Goal: Navigation & Orientation: Find specific page/section

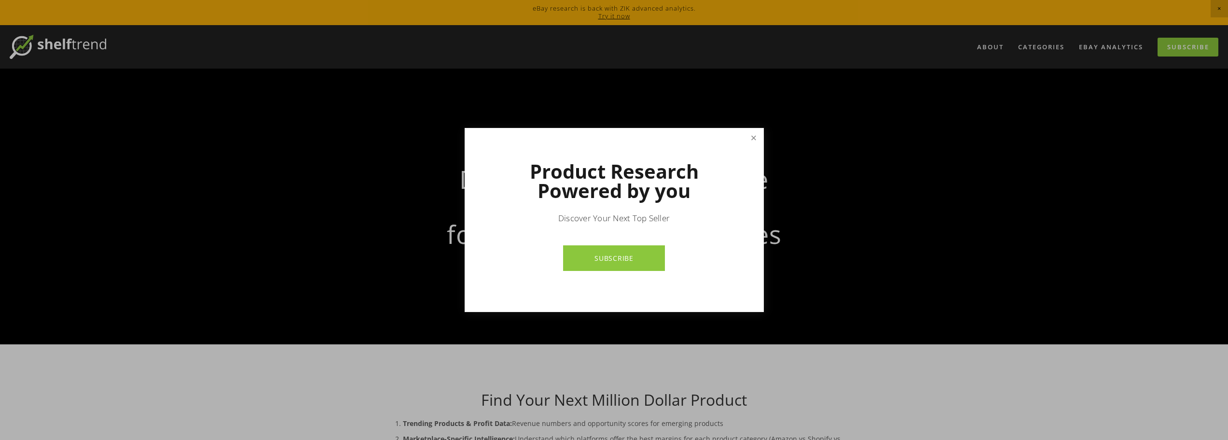
click at [754, 143] on link "Close" at bounding box center [753, 137] width 17 height 17
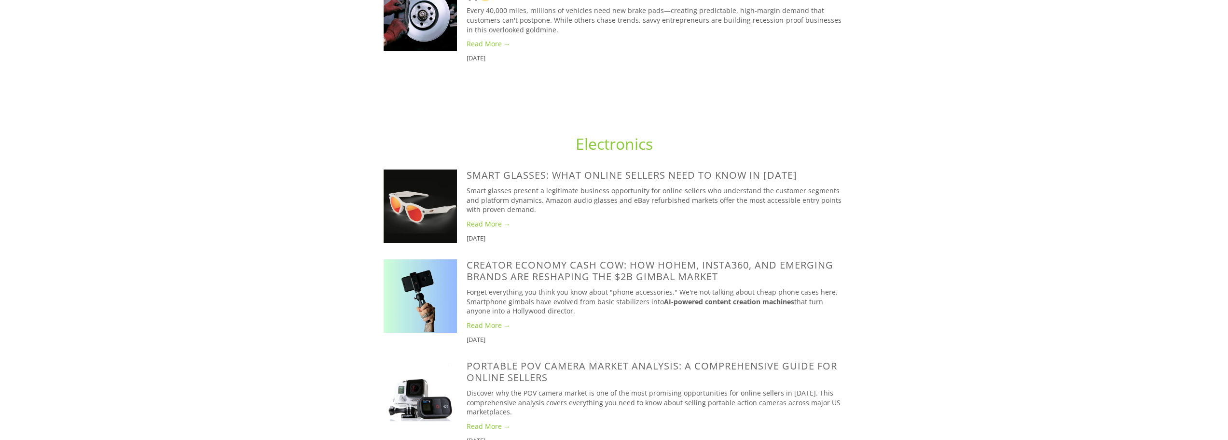
scroll to position [917, 0]
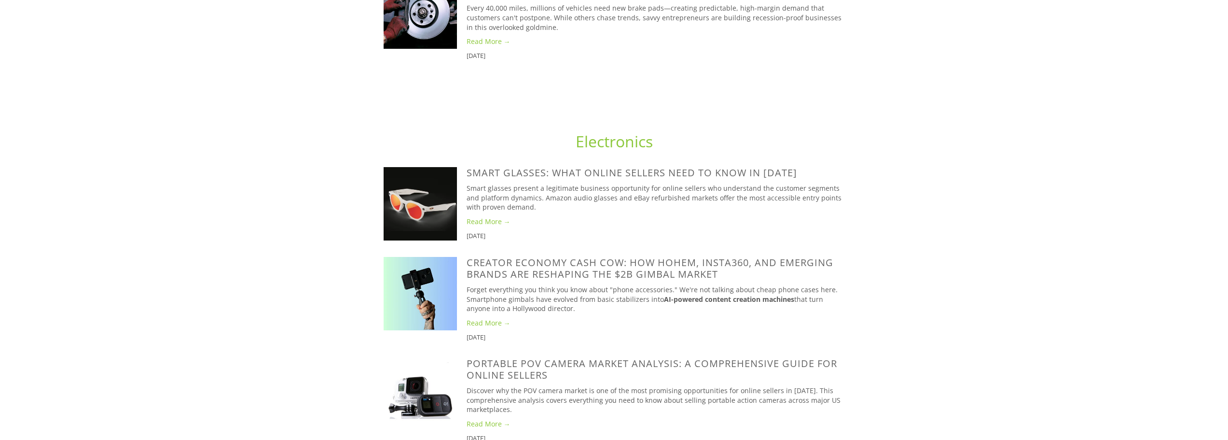
drag, startPoint x: 433, startPoint y: 0, endPoint x: 386, endPoint y: 61, distance: 77.3
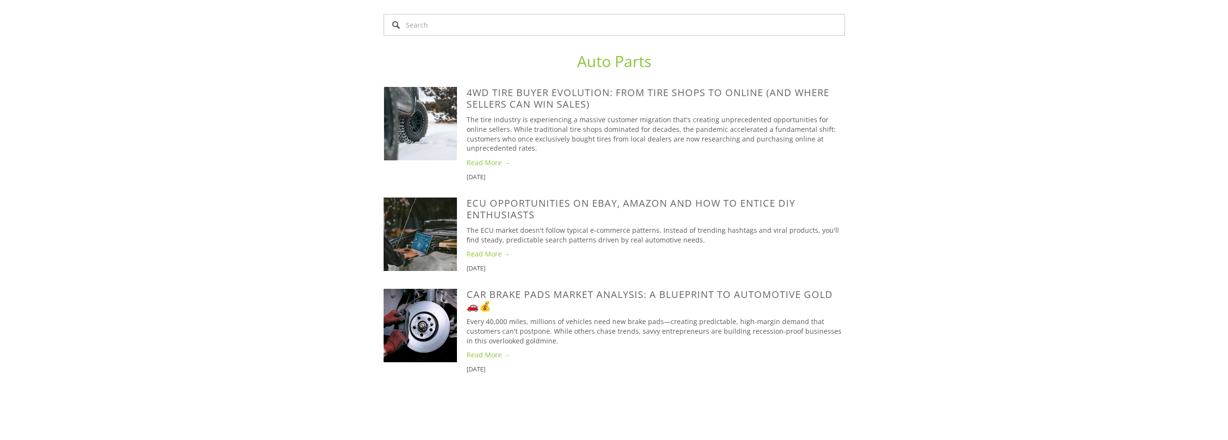
scroll to position [483, 0]
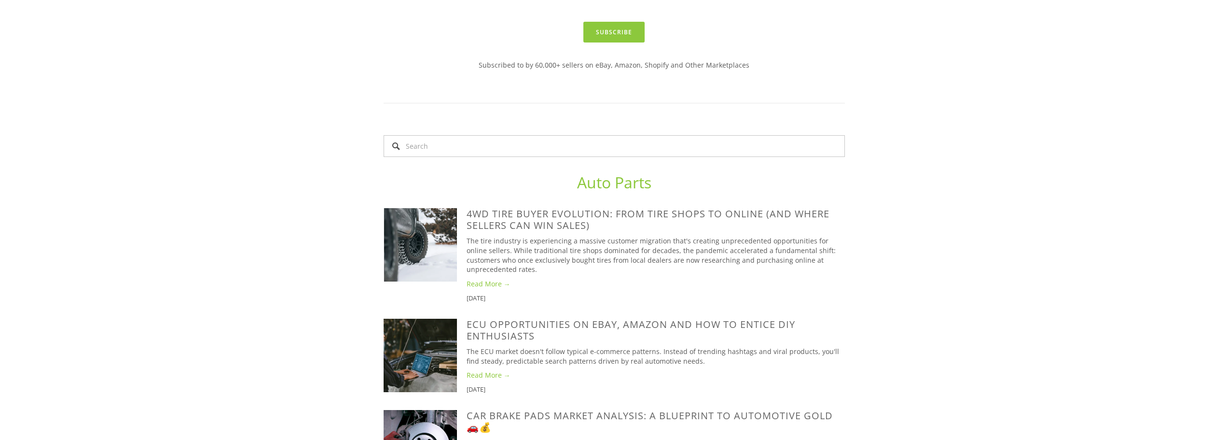
click at [418, 243] on img at bounding box center [420, 244] width 73 height 73
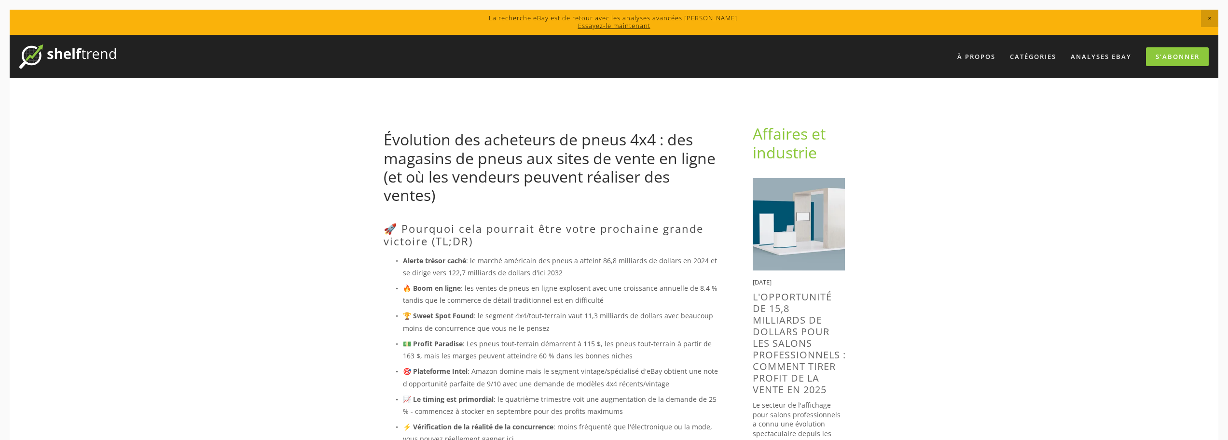
click at [99, 55] on img at bounding box center [67, 56] width 97 height 24
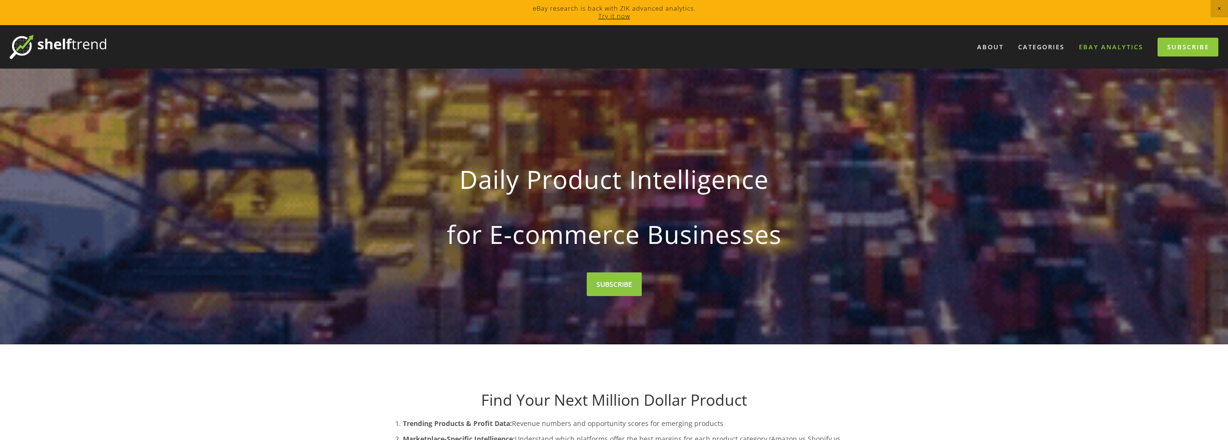
click at [1102, 50] on link "eBay Analytics" at bounding box center [1111, 47] width 77 height 16
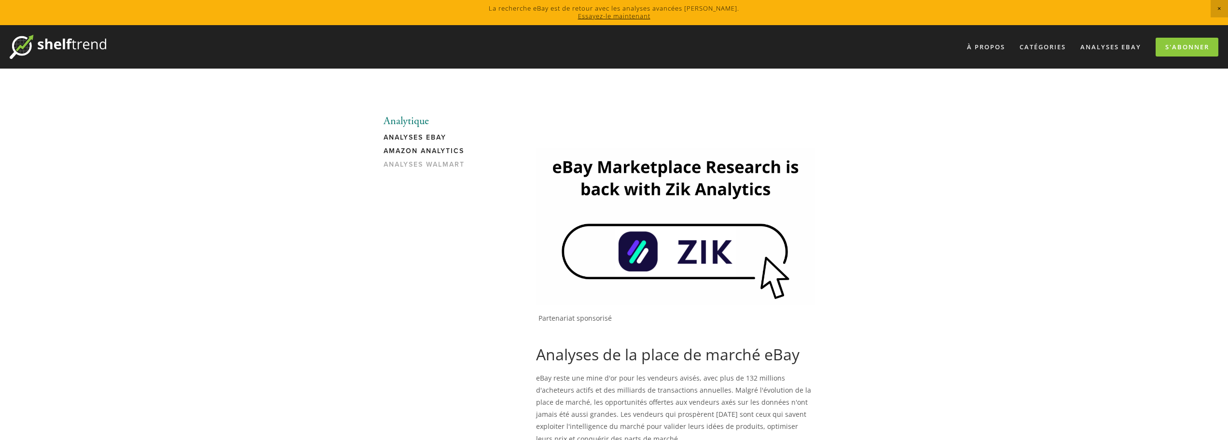
click at [414, 150] on font "Amazon Analytics" at bounding box center [424, 151] width 81 height 10
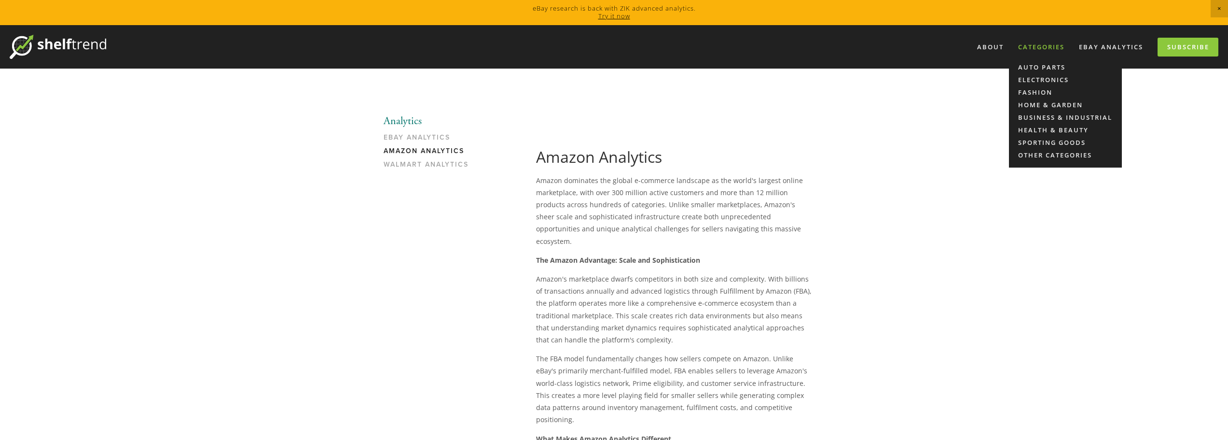
click at [1034, 50] on div "Categories" at bounding box center [1041, 47] width 59 height 16
